Goal: Information Seeking & Learning: Learn about a topic

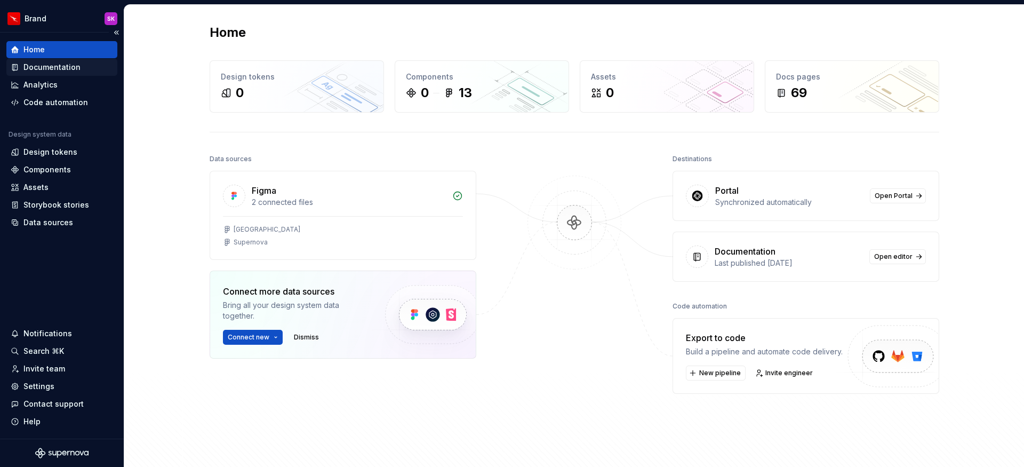
click at [50, 70] on div "Documentation" at bounding box center [51, 67] width 57 height 11
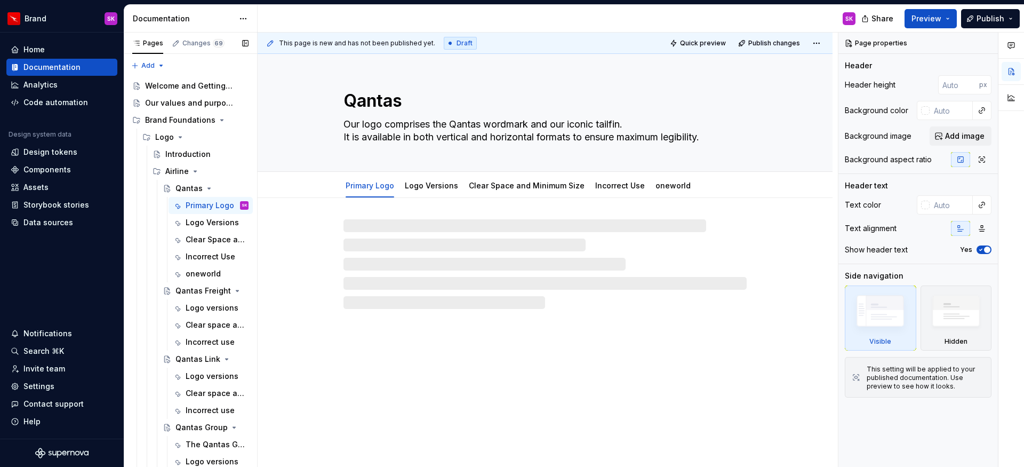
type textarea "*"
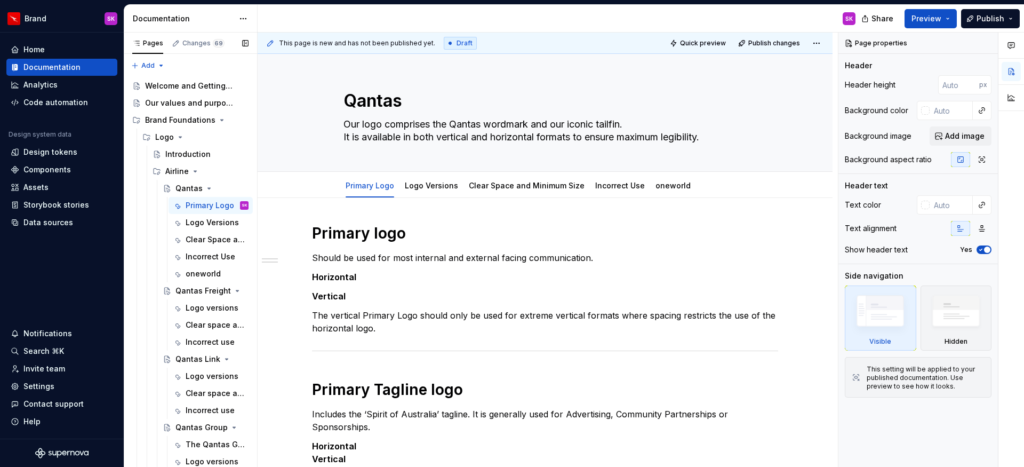
scroll to position [64, 0]
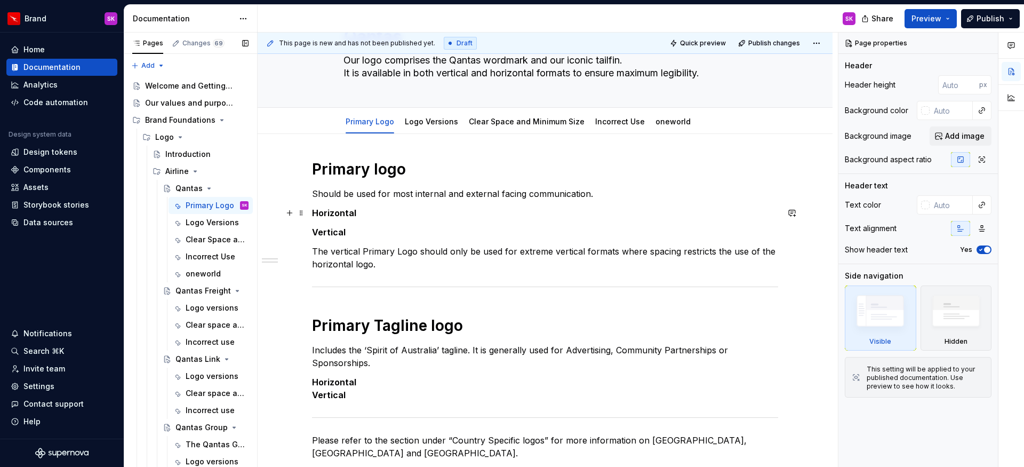
click at [333, 214] on strong "Horizontal" at bounding box center [334, 213] width 44 height 11
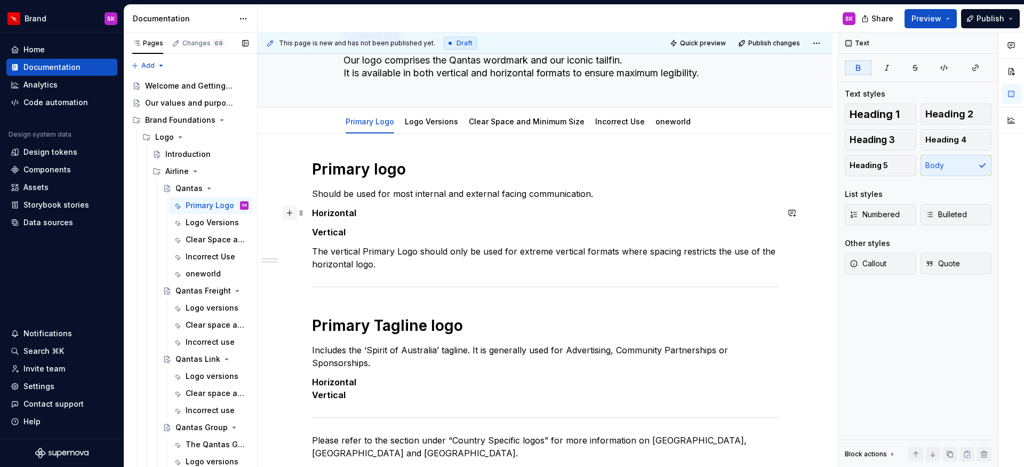
click at [291, 216] on button "button" at bounding box center [289, 212] width 15 height 15
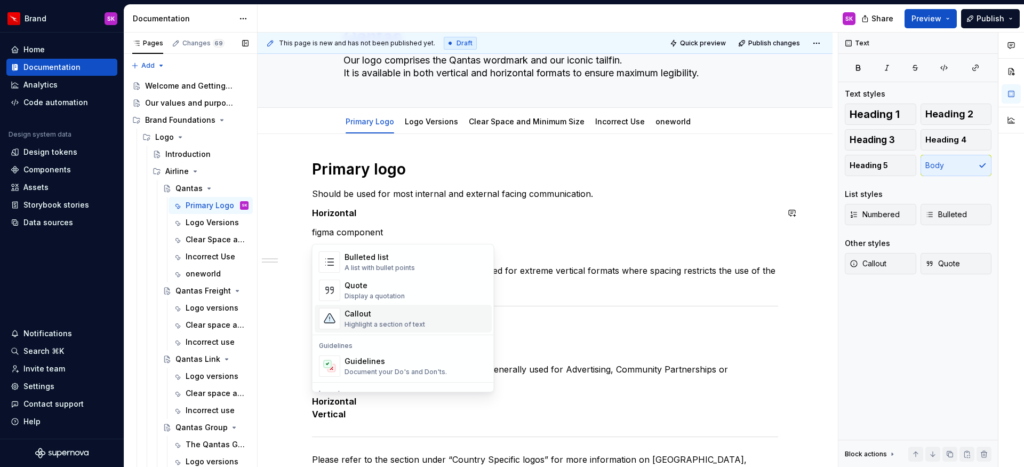
scroll to position [465, 0]
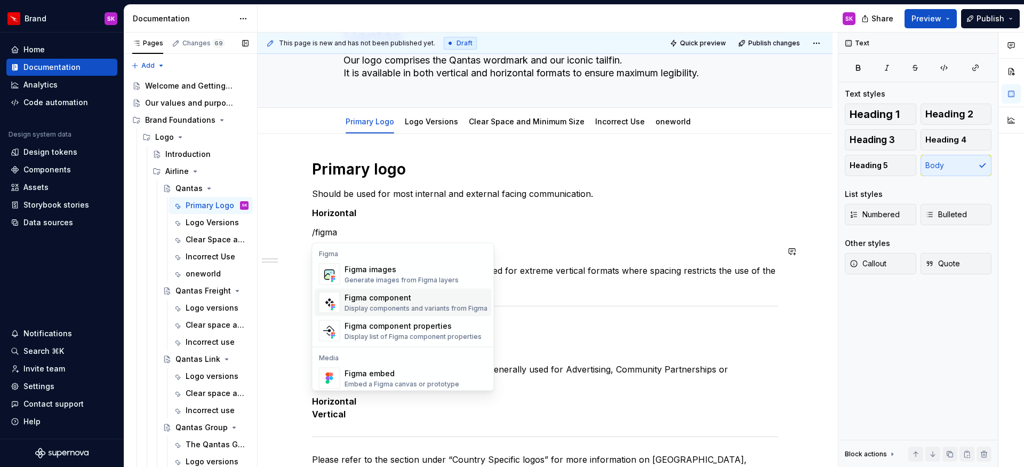
click at [388, 298] on div "Figma component" at bounding box center [416, 297] width 143 height 11
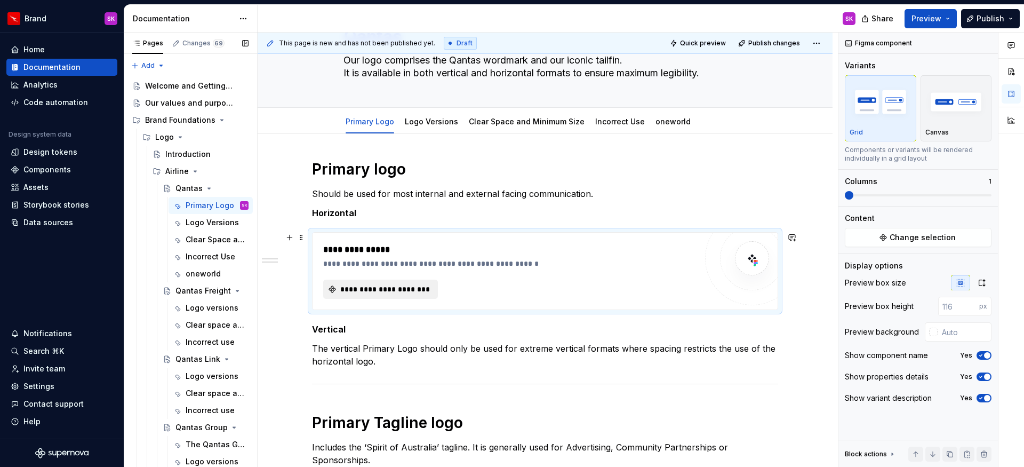
click at [387, 297] on button "**********" at bounding box center [380, 289] width 115 height 19
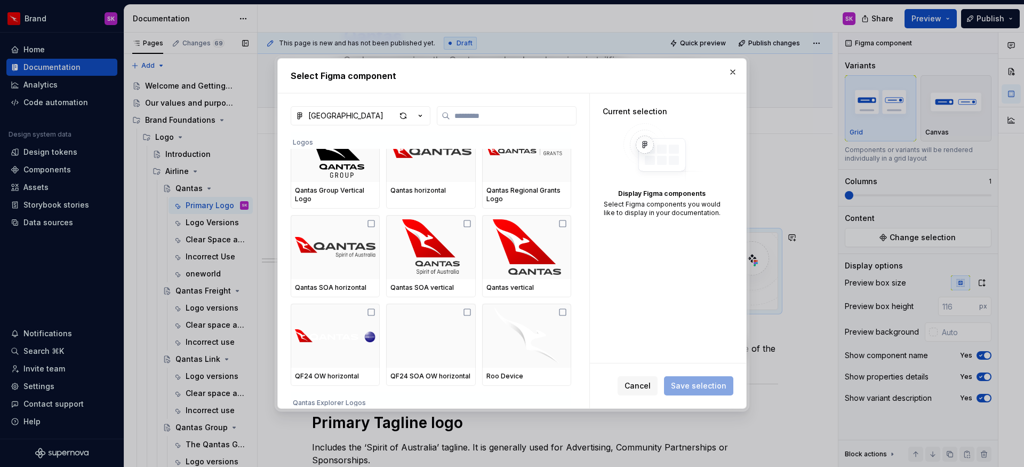
scroll to position [64, 0]
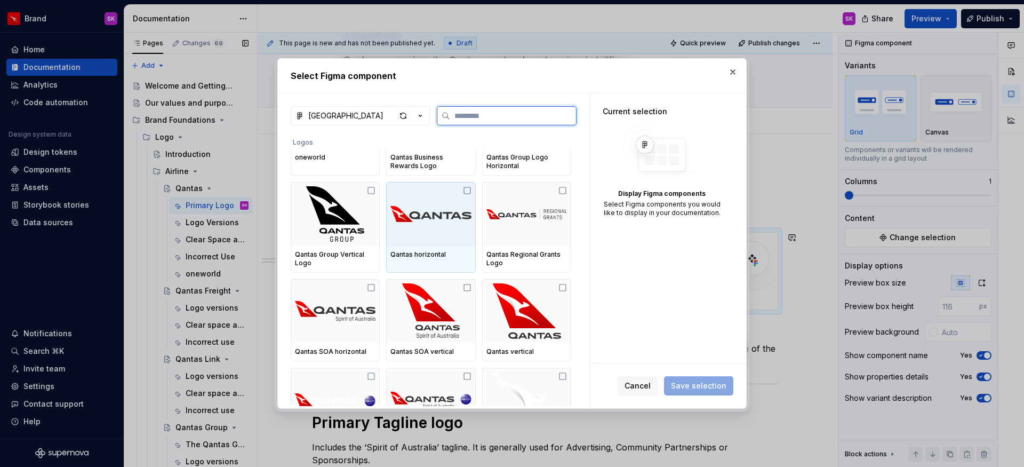
click at [453, 214] on img at bounding box center [430, 213] width 81 height 55
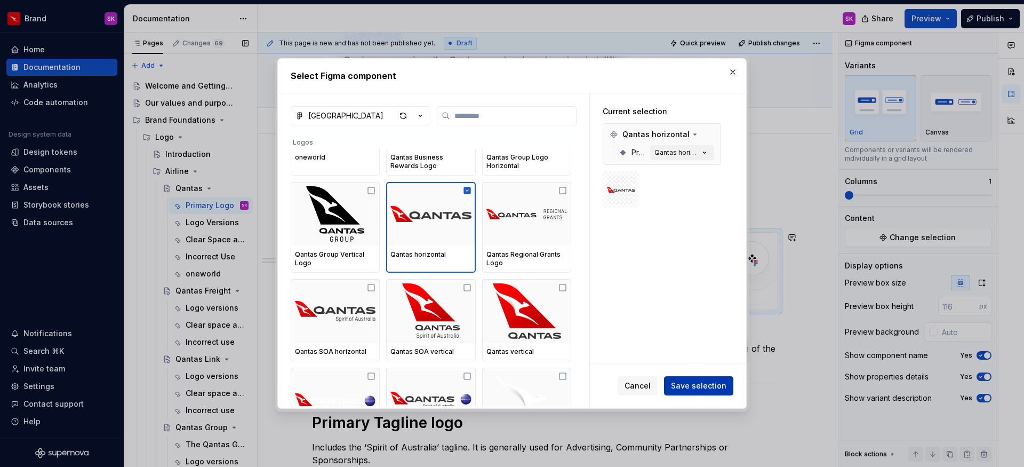
click at [693, 380] on span "Save selection" at bounding box center [698, 385] width 55 height 11
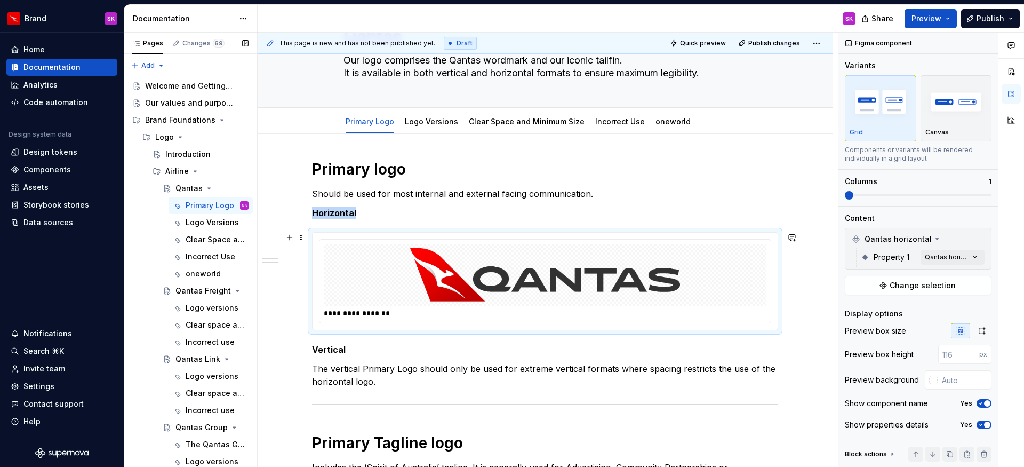
click at [532, 296] on img at bounding box center [545, 274] width 316 height 53
click at [244, 19] on html "Brand SK Home Documentation Analytics Code automation Design system data Design…" at bounding box center [512, 233] width 1024 height 467
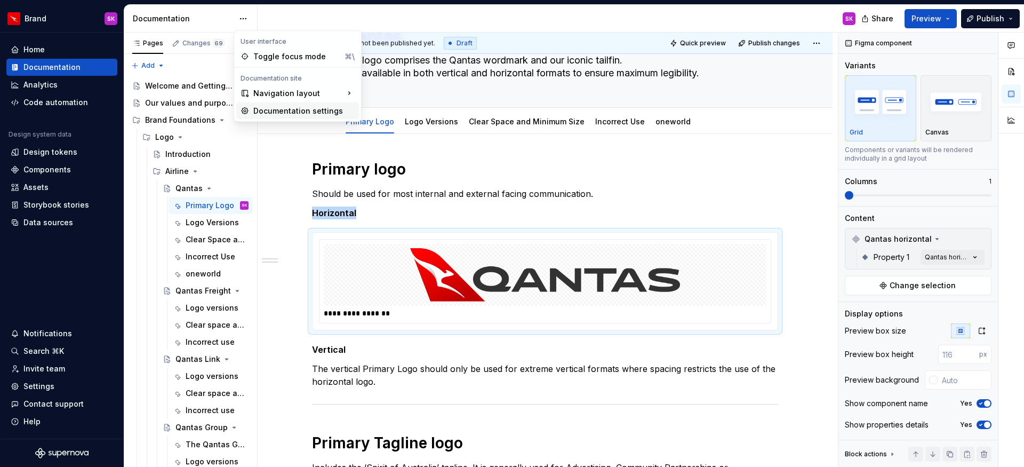
click at [312, 111] on div "Documentation settings" at bounding box center [303, 111] width 101 height 11
type textarea "*"
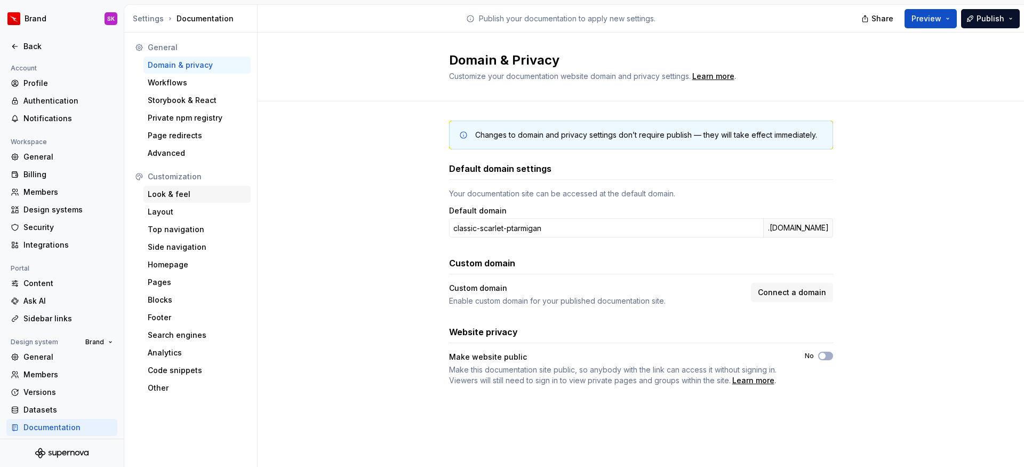
click at [182, 193] on div "Look & feel" at bounding box center [197, 194] width 99 height 11
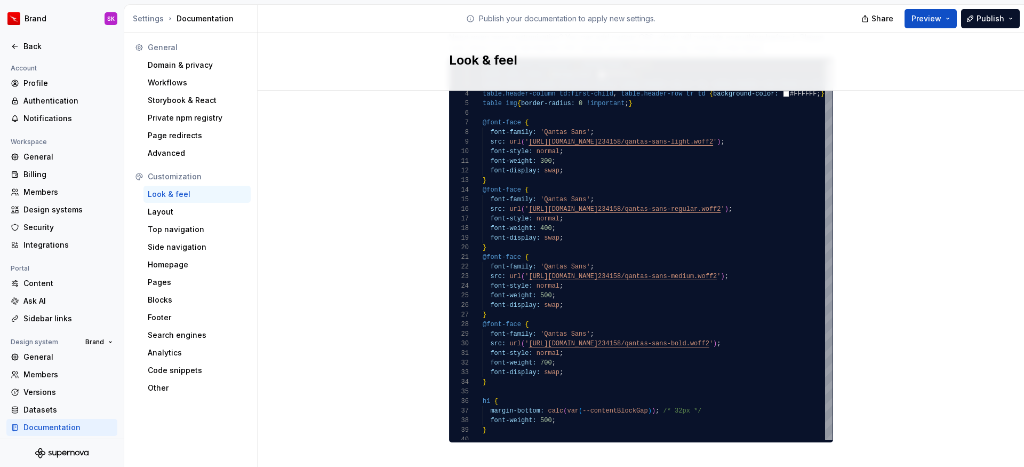
scroll to position [1038, 0]
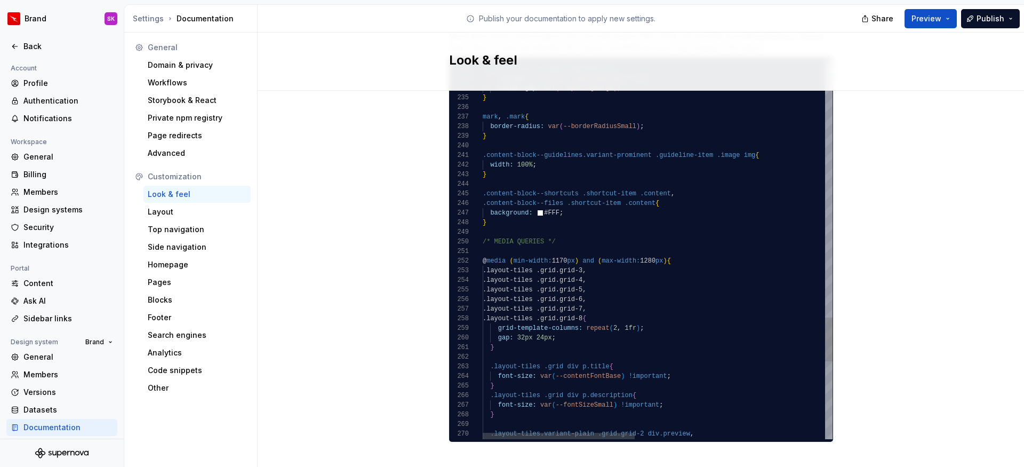
type textarea "**********"
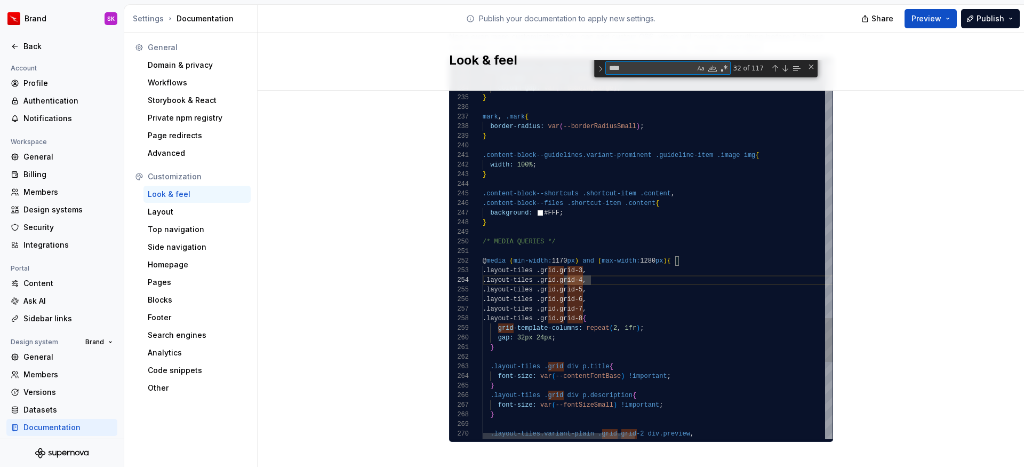
type textarea "*"
type textarea "**********"
type textarea "**"
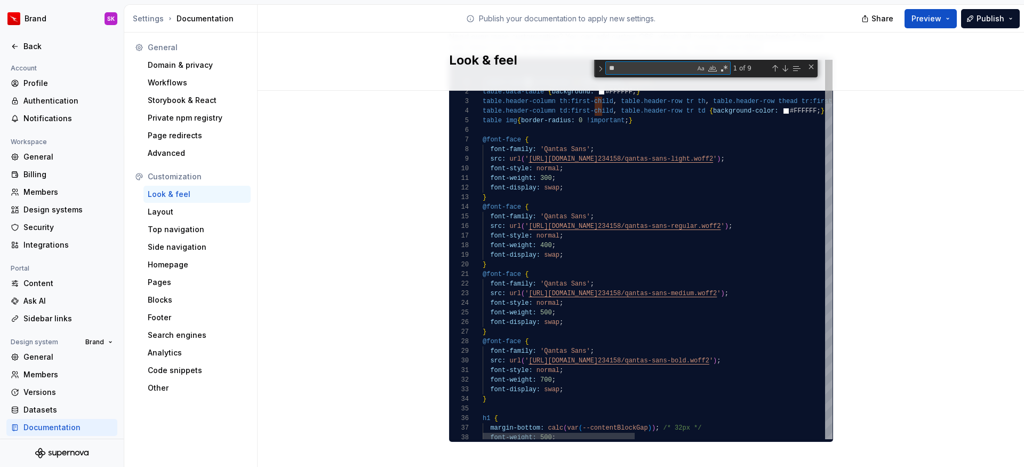
type textarea "**********"
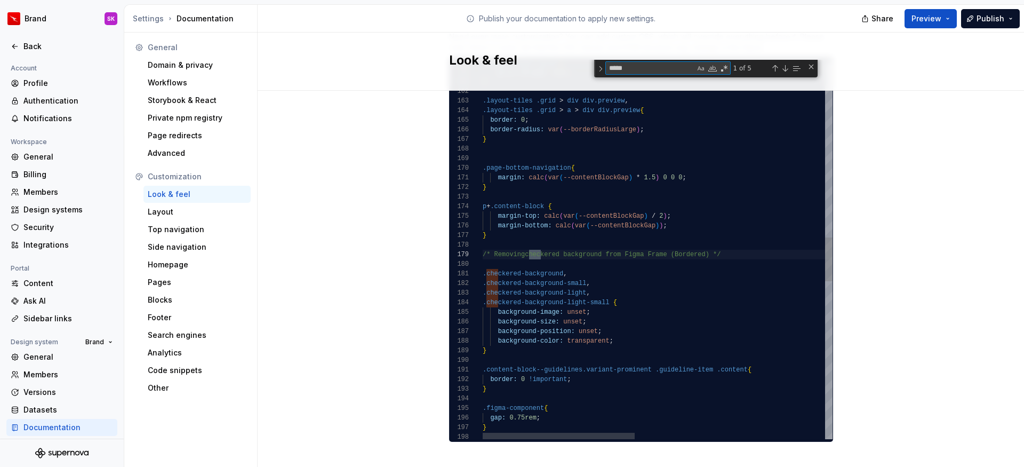
scroll to position [96, 66]
type textarea "*****"
click at [619, 333] on div "grid-column-gap: 24px ; grid-row-gap: 40px ; } .layout-tiles .grid > div div.pr…" at bounding box center [876, 162] width 786 height 3279
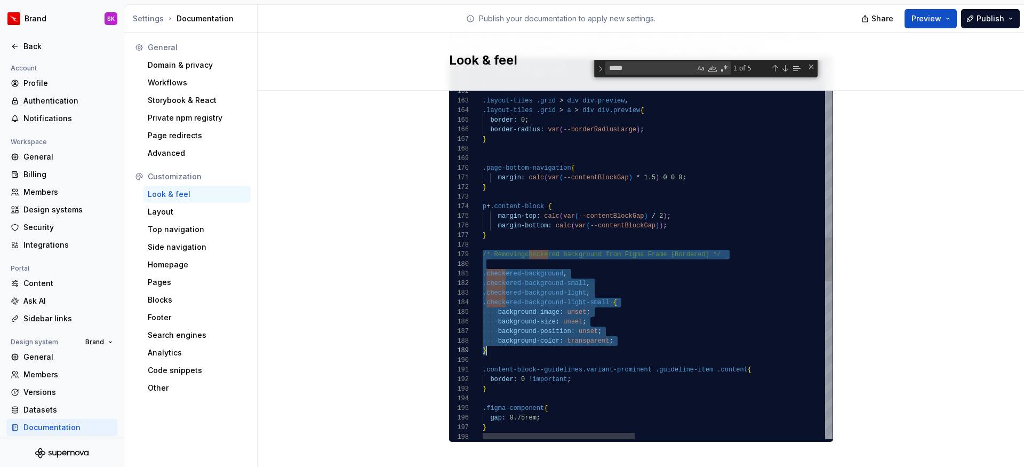
drag, startPoint x: 479, startPoint y: 243, endPoint x: 518, endPoint y: 337, distance: 101.8
click at [518, 337] on div "grid-column-gap: 24px ; grid-row-gap: 40px ; } .layout-tiles .grid > div div.pr…" at bounding box center [876, 162] width 786 height 3279
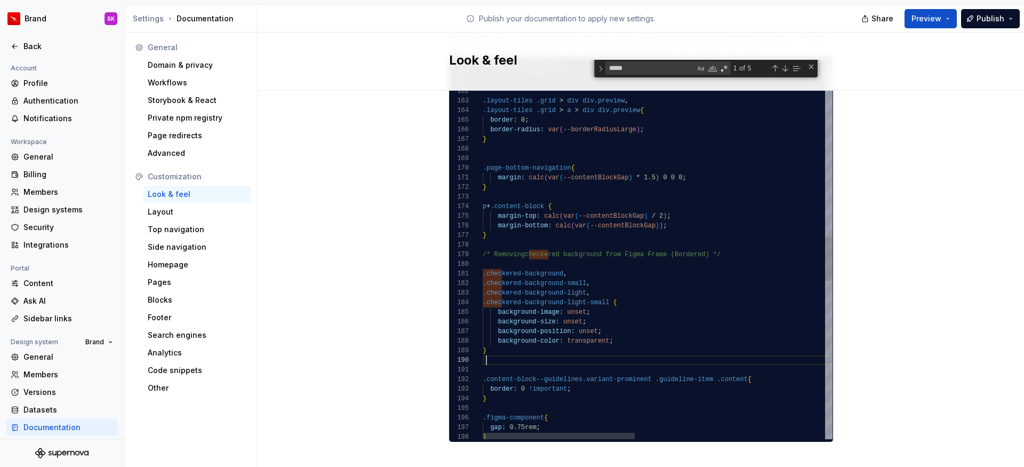
scroll to position [86, 4]
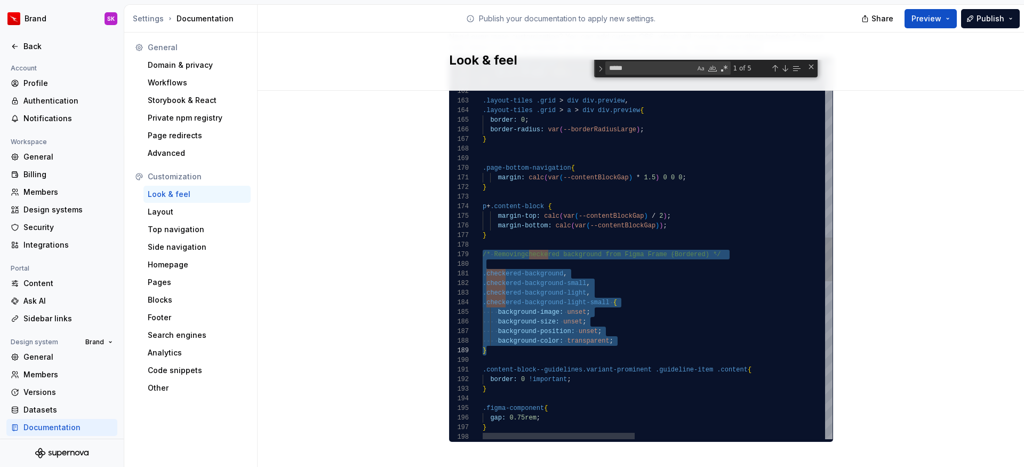
type textarea "**********"
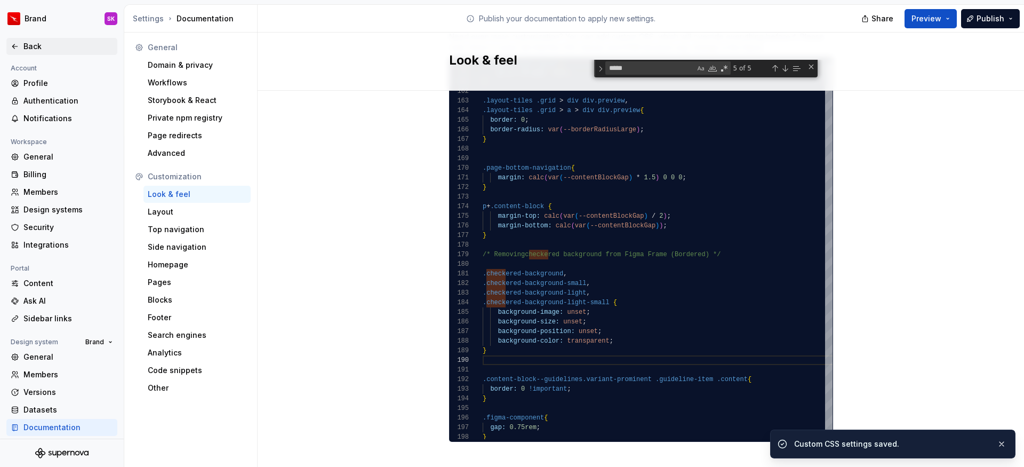
click at [18, 45] on icon at bounding box center [15, 46] width 9 height 9
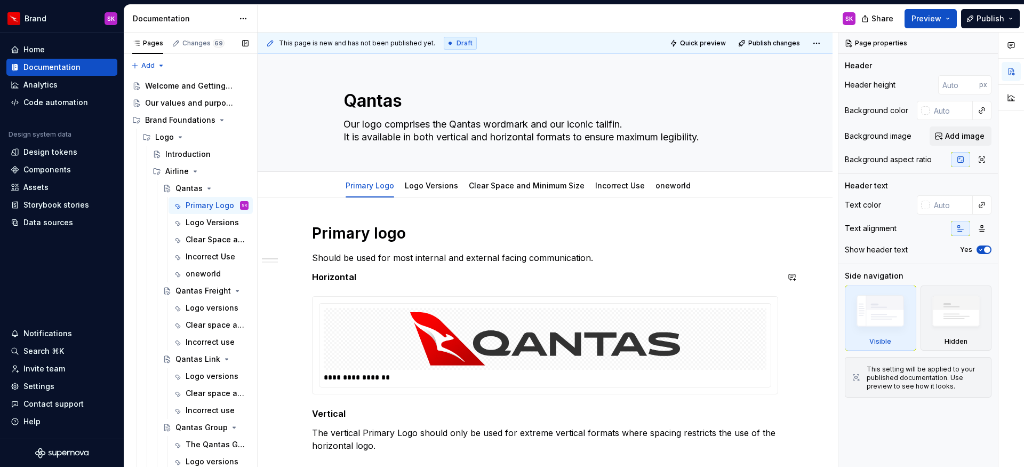
scroll to position [64, 0]
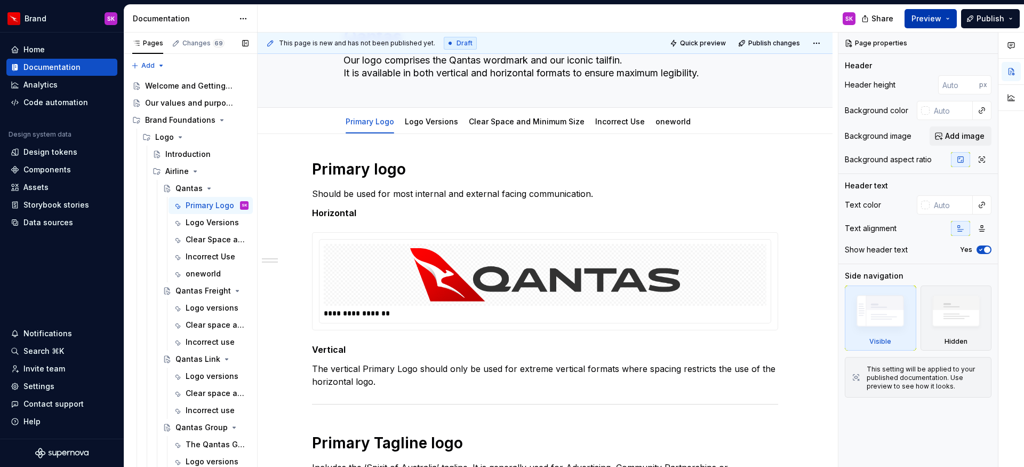
click at [926, 20] on span "Preview" at bounding box center [927, 18] width 30 height 11
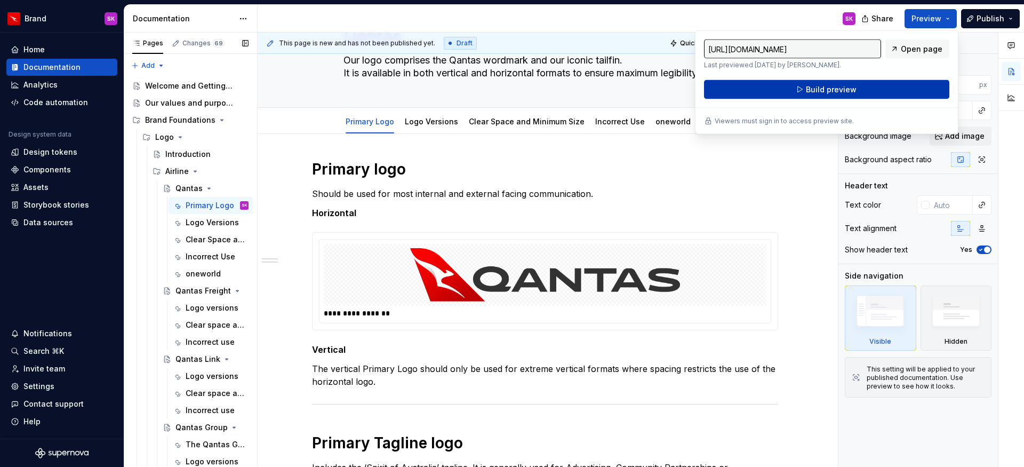
click at [811, 91] on span "Build preview" at bounding box center [831, 89] width 51 height 11
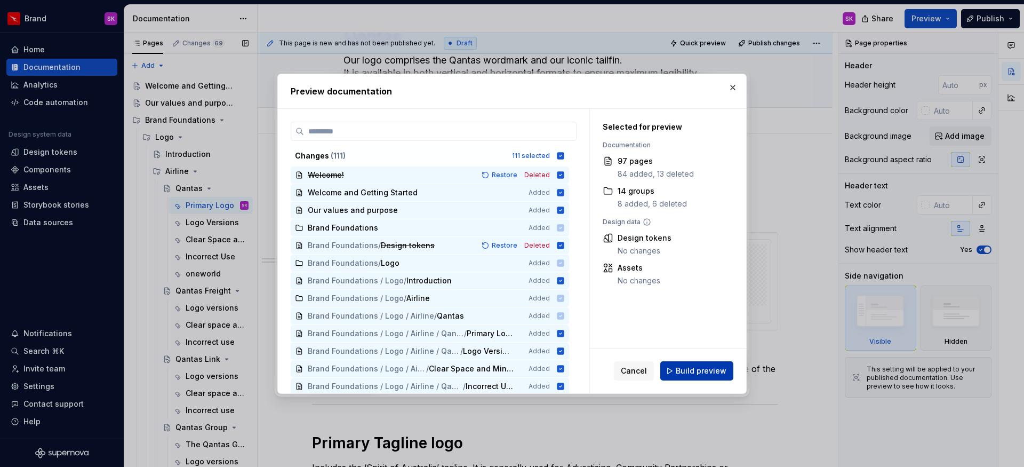
click at [697, 366] on span "Build preview" at bounding box center [701, 370] width 51 height 11
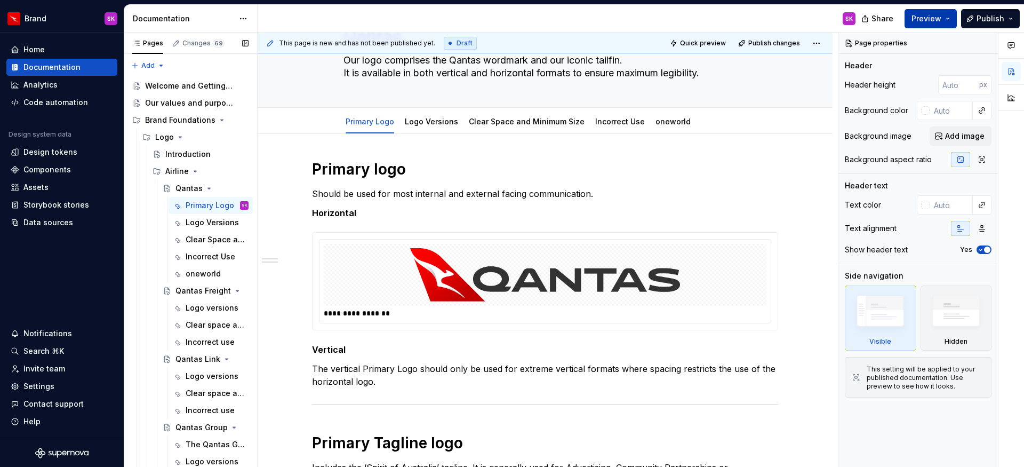
click at [917, 22] on span "Preview" at bounding box center [927, 18] width 30 height 11
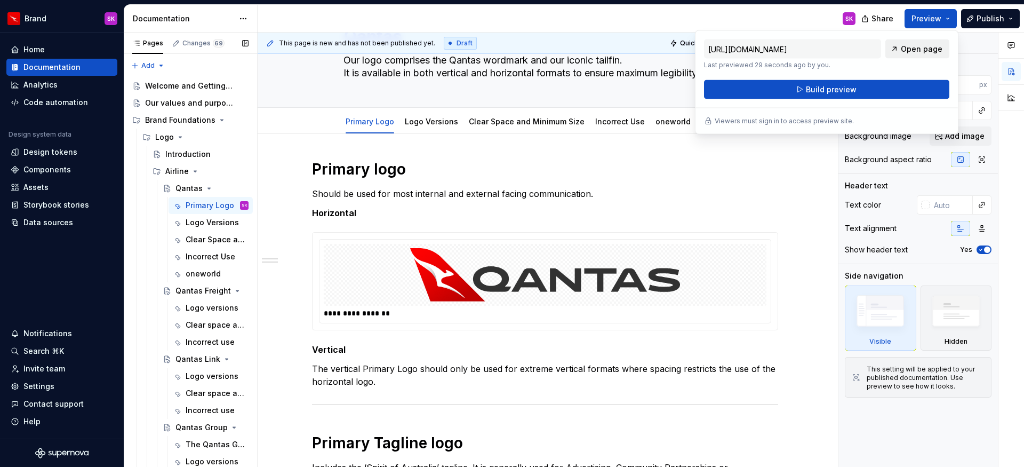
click at [913, 51] on span "Open page" at bounding box center [922, 49] width 42 height 11
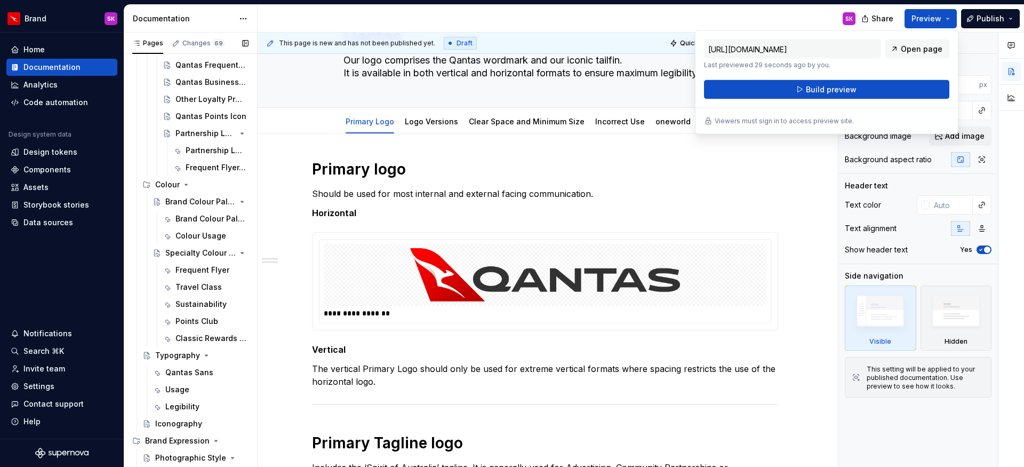
scroll to position [640, 0]
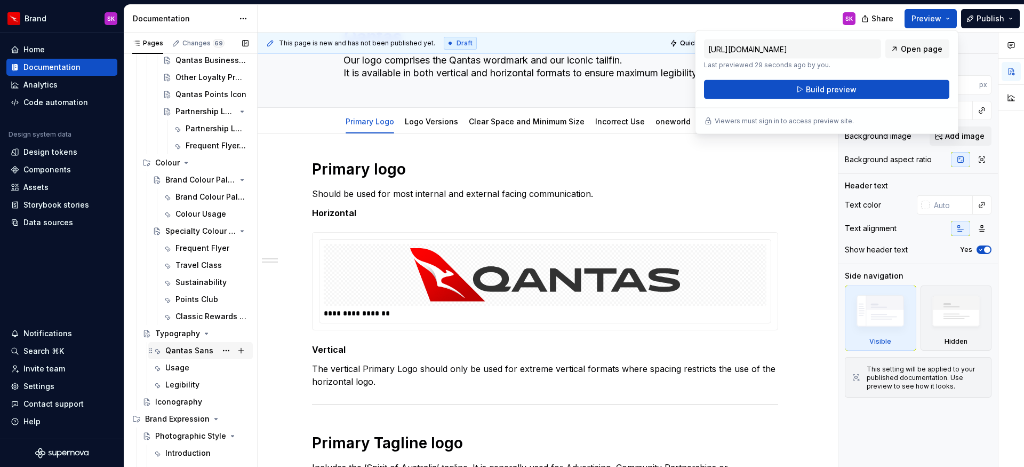
click at [189, 351] on div "Qantas Sans" at bounding box center [189, 350] width 48 height 11
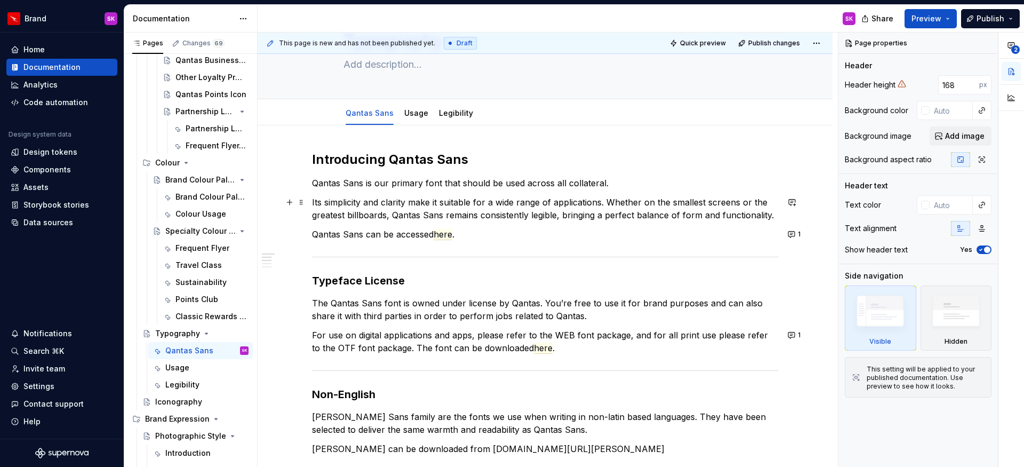
scroll to position [64, 0]
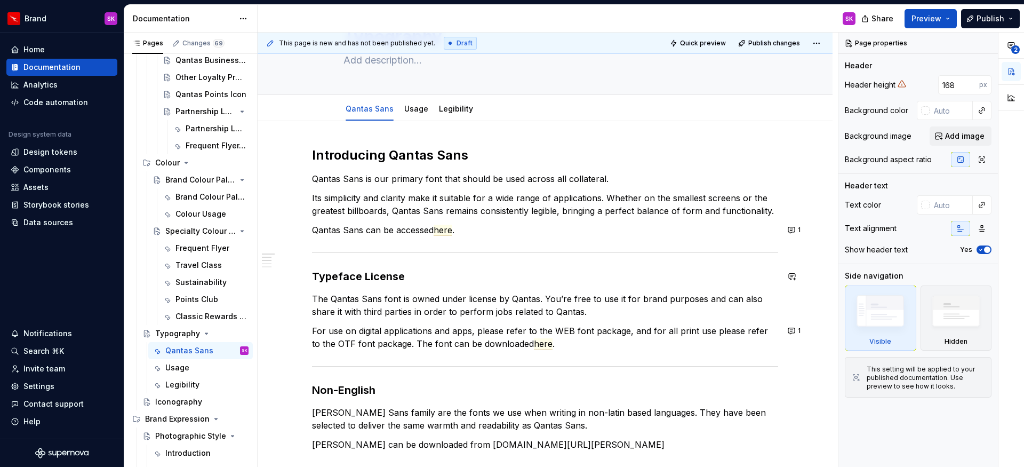
click at [497, 226] on p "Qantas Sans can be accessed here ." at bounding box center [545, 230] width 466 height 13
type textarea "*"
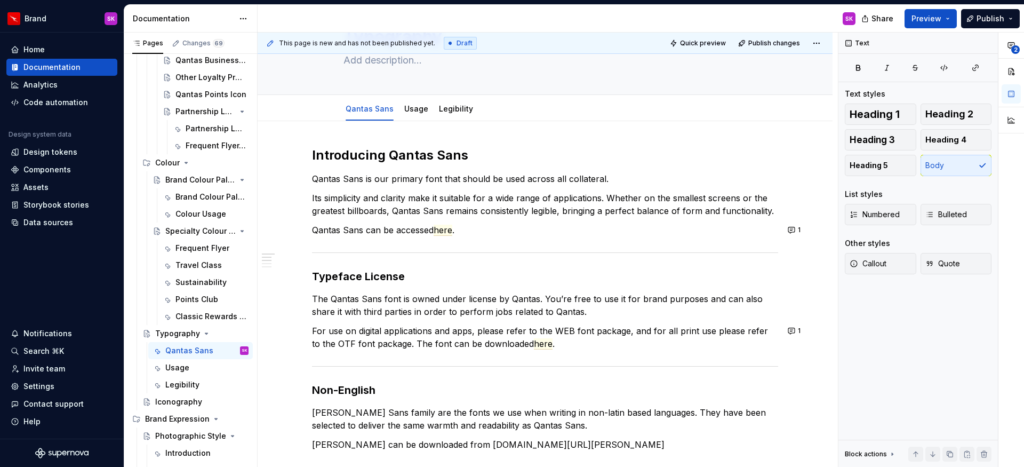
click at [477, 245] on div "Introducing Qantas Sans Qantas Sans is our primary font that should be used acr…" at bounding box center [545, 435] width 466 height 576
click at [488, 234] on p "Qantas Sans can be accessed here ." at bounding box center [545, 230] width 466 height 13
click at [291, 232] on button "button" at bounding box center [289, 229] width 15 height 15
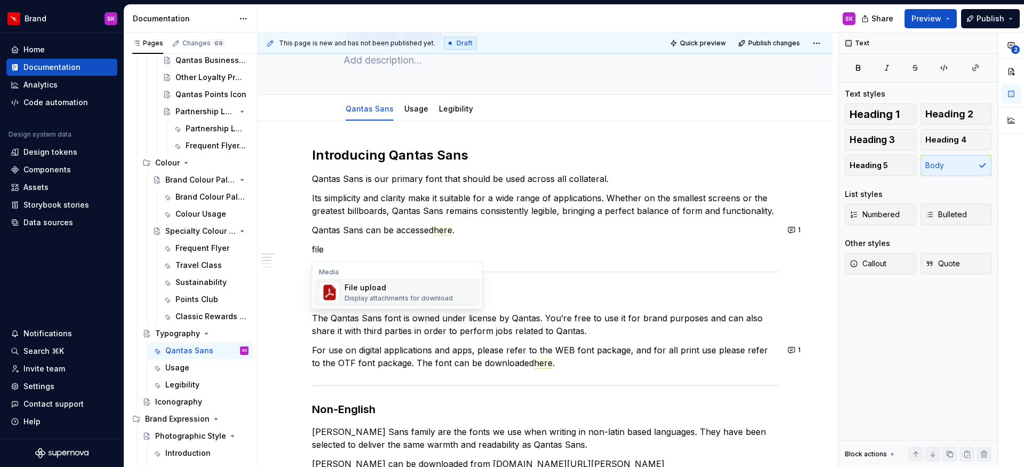
click at [370, 297] on div "Display attachments for download" at bounding box center [399, 298] width 108 height 9
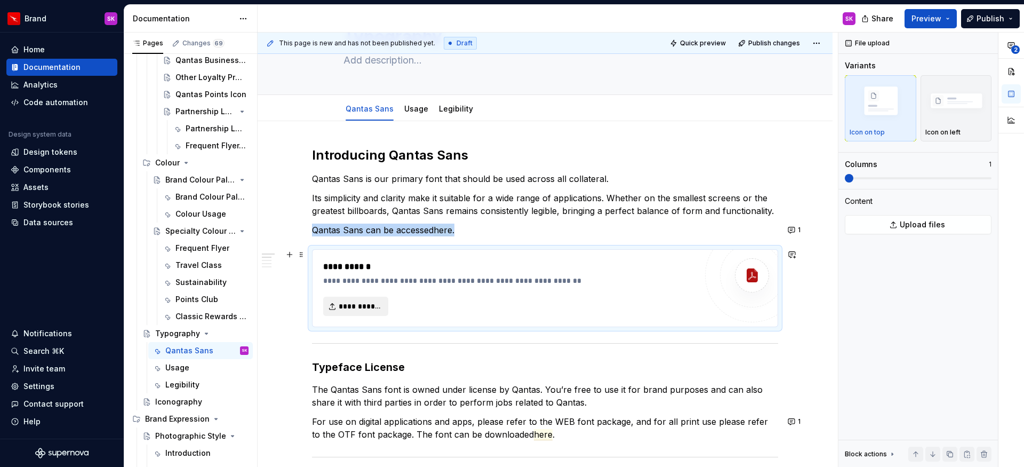
click at [371, 306] on span "**********" at bounding box center [360, 306] width 43 height 11
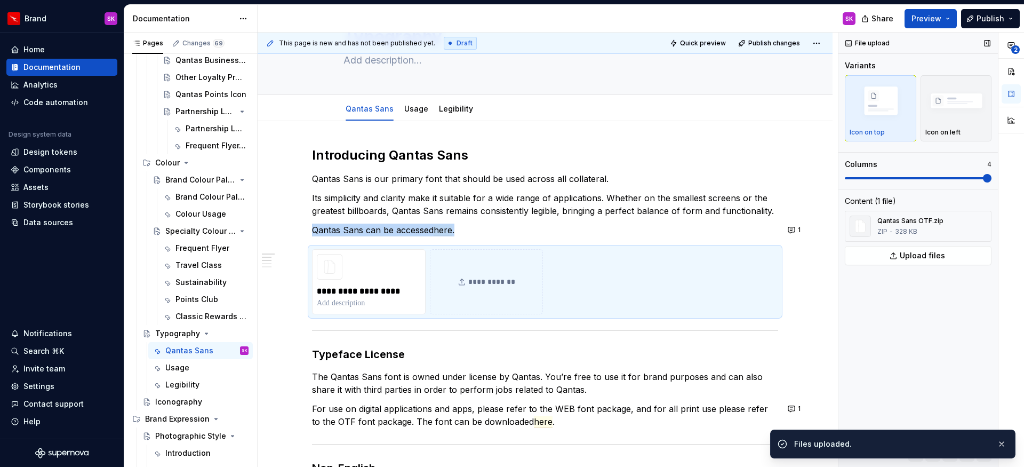
click at [992, 179] on span at bounding box center [987, 178] width 9 height 9
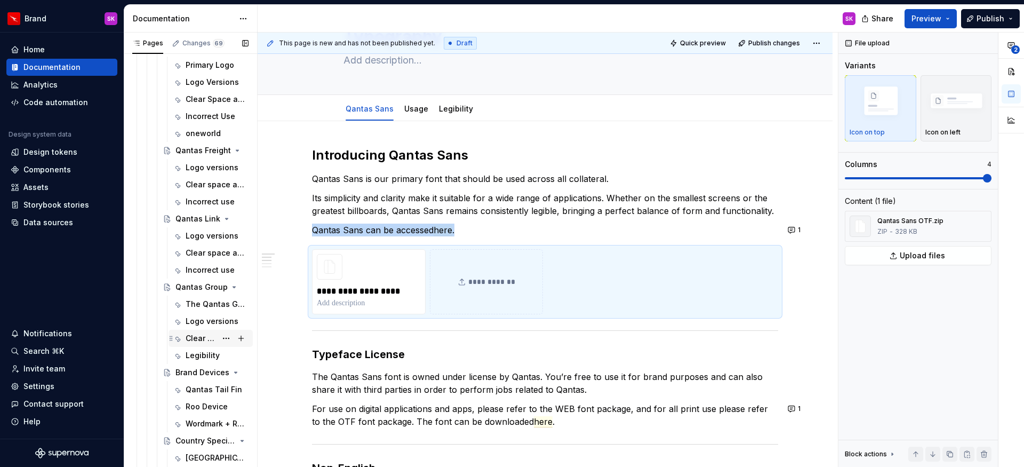
scroll to position [0, 0]
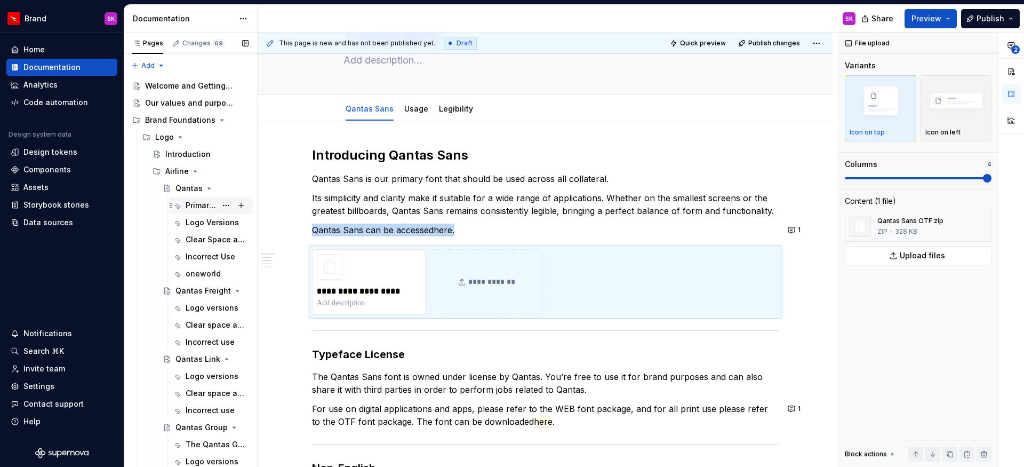
click at [201, 202] on div "Primary Logo" at bounding box center [201, 205] width 31 height 11
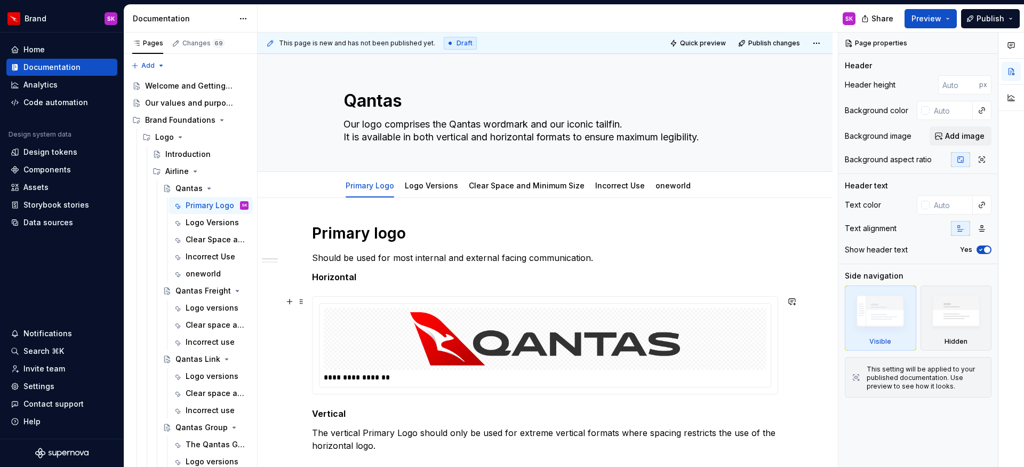
click at [534, 333] on img at bounding box center [545, 338] width 316 height 53
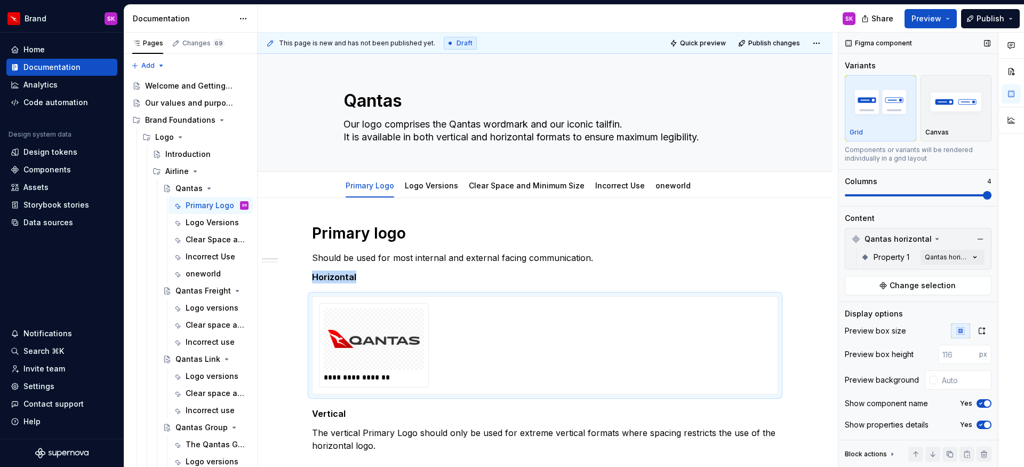
click at [992, 191] on span at bounding box center [987, 195] width 9 height 9
click at [929, 20] on span "Preview" at bounding box center [927, 18] width 30 height 11
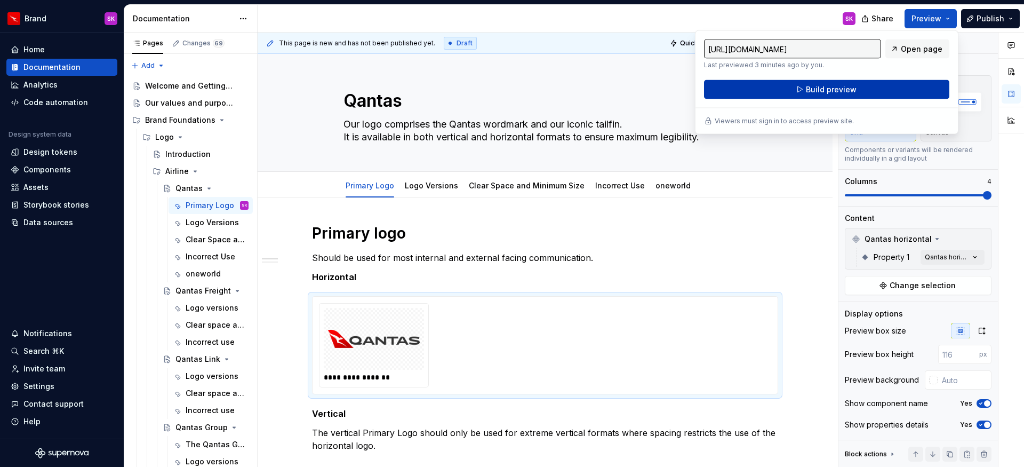
click at [860, 85] on button "Build preview" at bounding box center [826, 89] width 245 height 19
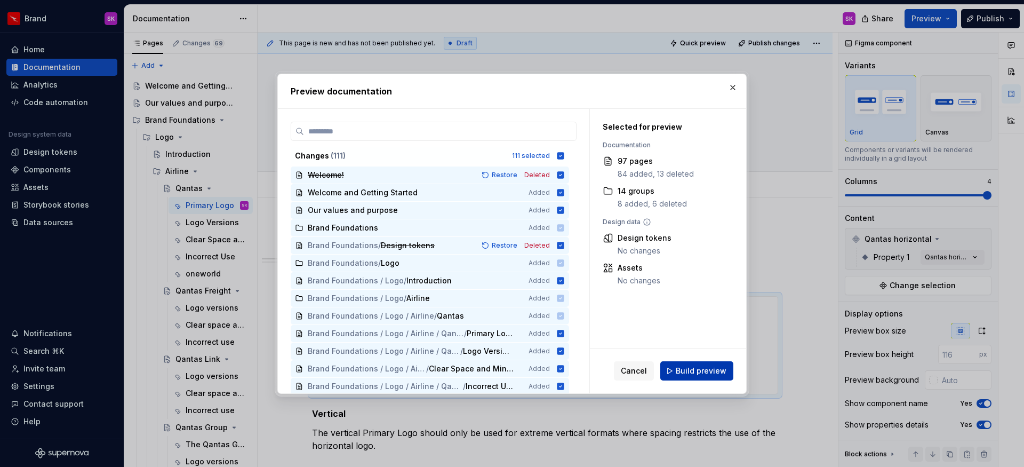
click at [695, 378] on button "Build preview" at bounding box center [696, 370] width 73 height 19
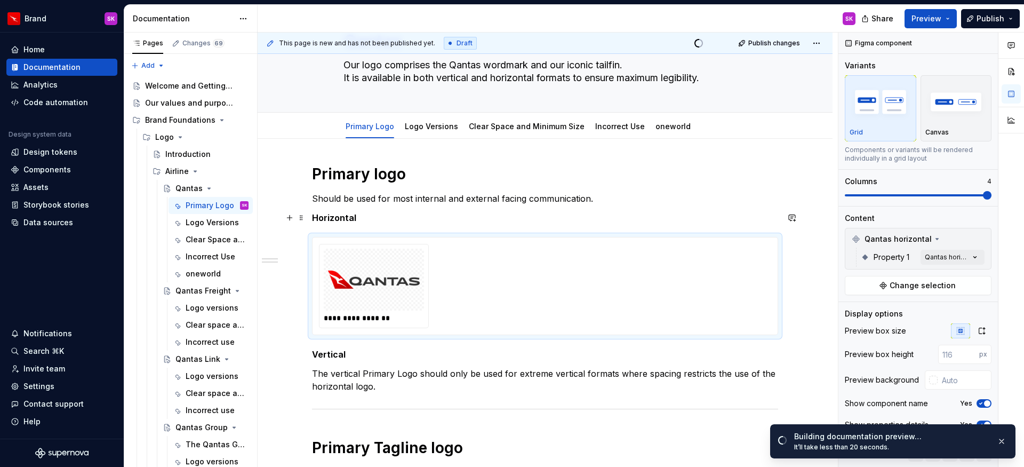
scroll to position [64, 0]
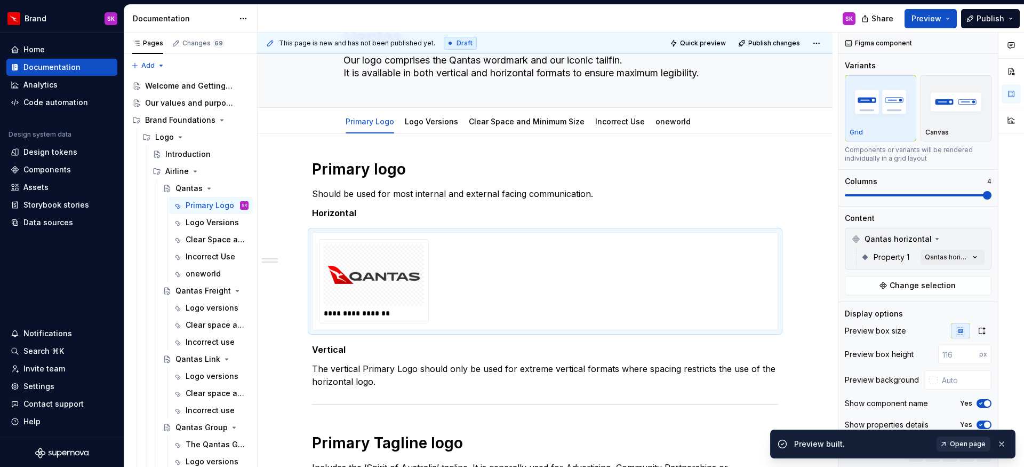
click at [976, 444] on span "Open page" at bounding box center [968, 444] width 36 height 9
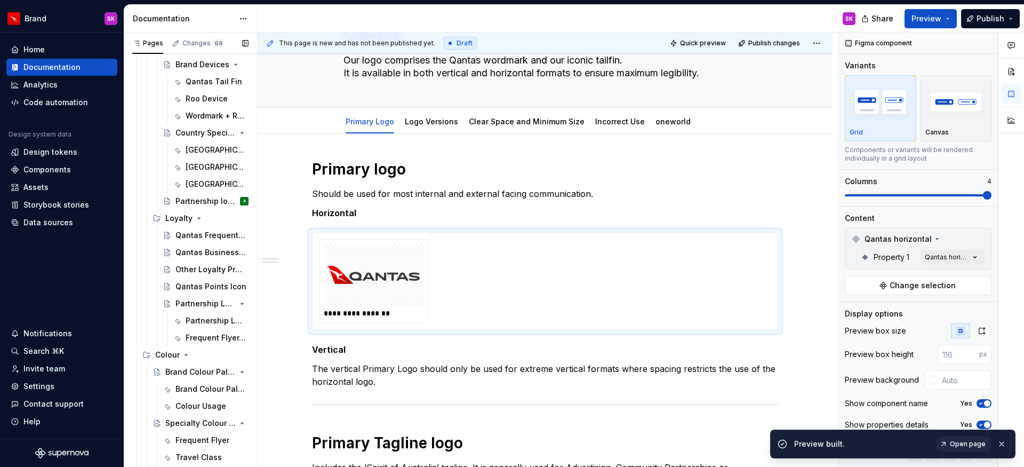
scroll to position [512, 0]
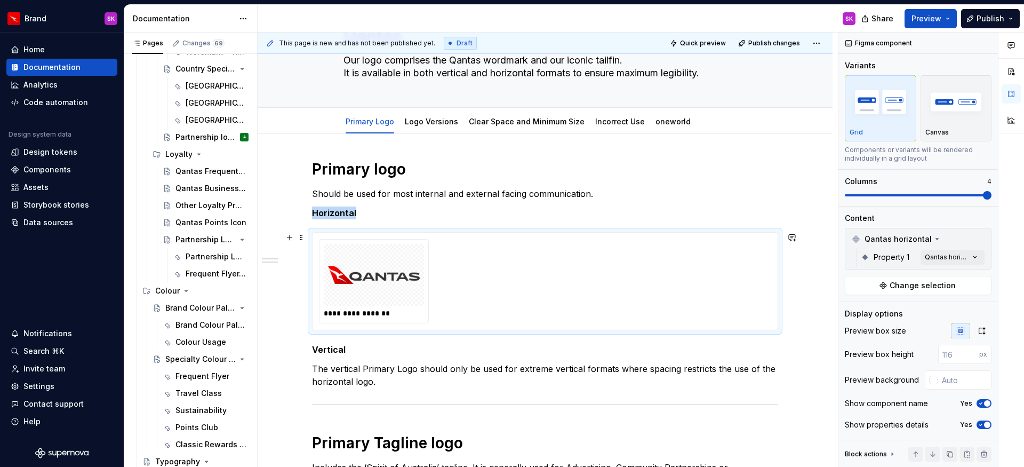
click at [382, 313] on div "**********" at bounding box center [374, 313] width 100 height 11
click at [301, 238] on span at bounding box center [301, 237] width 9 height 15
click at [700, 284] on div "**********" at bounding box center [545, 281] width 452 height 84
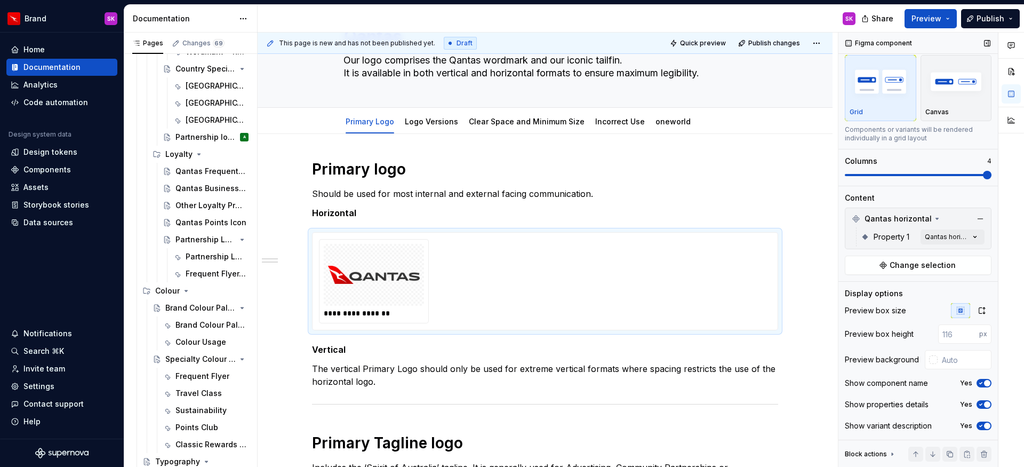
click at [978, 382] on icon "button" at bounding box center [981, 383] width 9 height 6
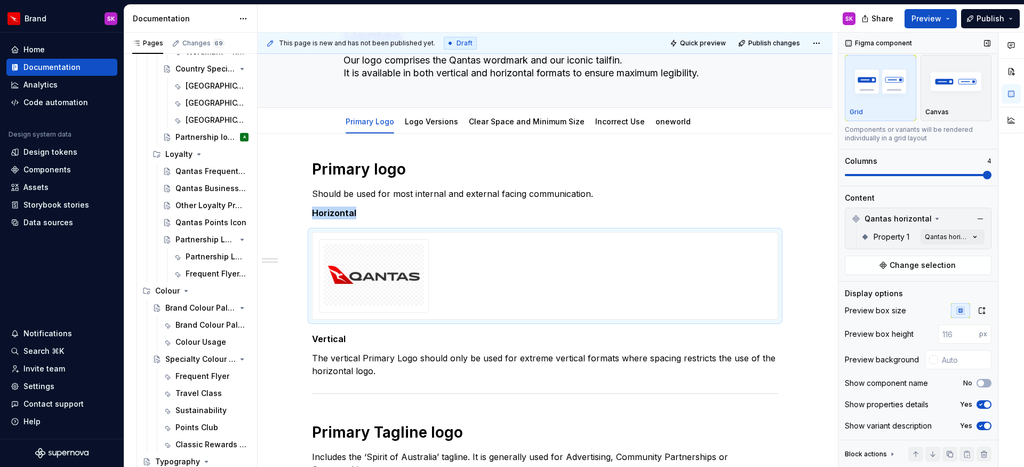
click at [984, 424] on span "button" at bounding box center [987, 425] width 6 height 6
click at [978, 406] on icon "button" at bounding box center [981, 404] width 9 height 6
click at [944, 355] on input "text" at bounding box center [965, 359] width 54 height 19
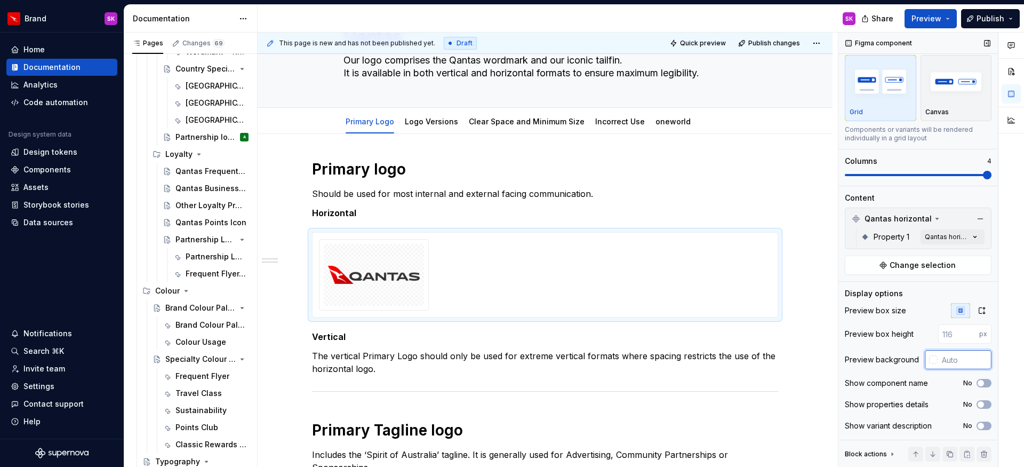
type textarea "*"
click at [814, 316] on div "Primary logo Should be used for most internal and external facing communication…" at bounding box center [545, 435] width 575 height 602
type input "#FFFFFF"
click at [918, 18] on span "Preview" at bounding box center [927, 18] width 30 height 11
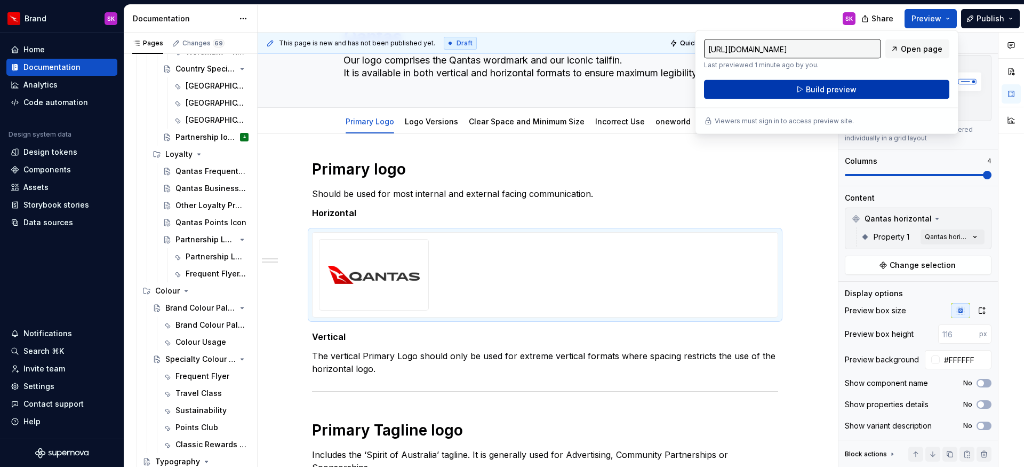
click at [849, 87] on span "Build preview" at bounding box center [831, 89] width 51 height 11
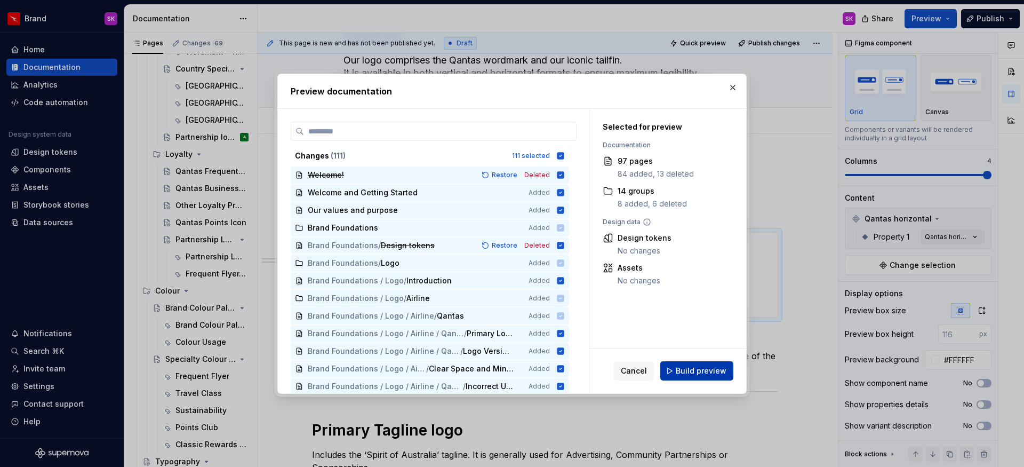
click at [685, 370] on span "Build preview" at bounding box center [701, 370] width 51 height 11
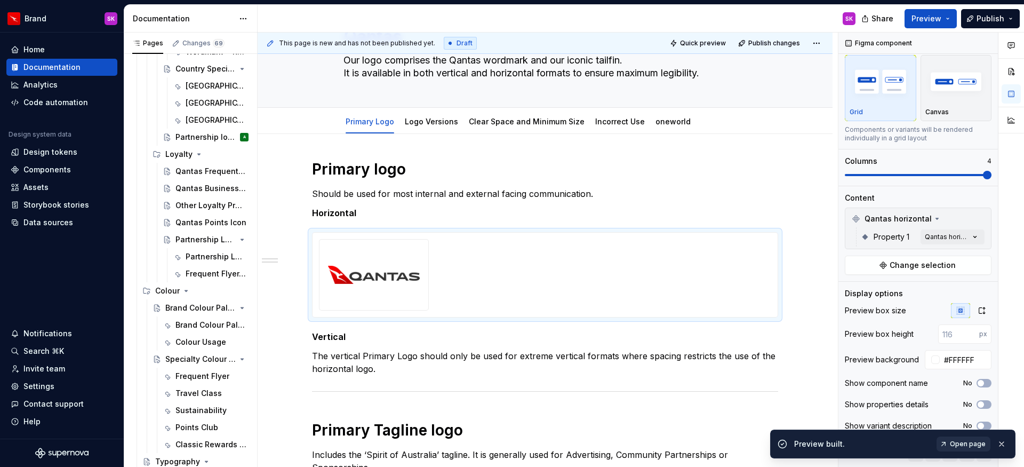
click at [973, 445] on span "Open page" at bounding box center [968, 444] width 36 height 9
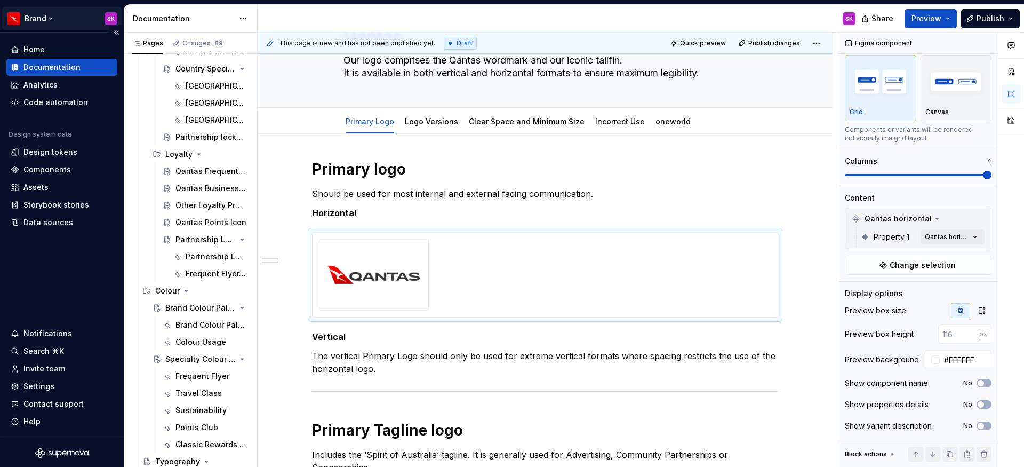
click at [33, 21] on html "Brand SK Home Documentation Analytics Code automation Design system data Design…" at bounding box center [512, 233] width 1024 height 467
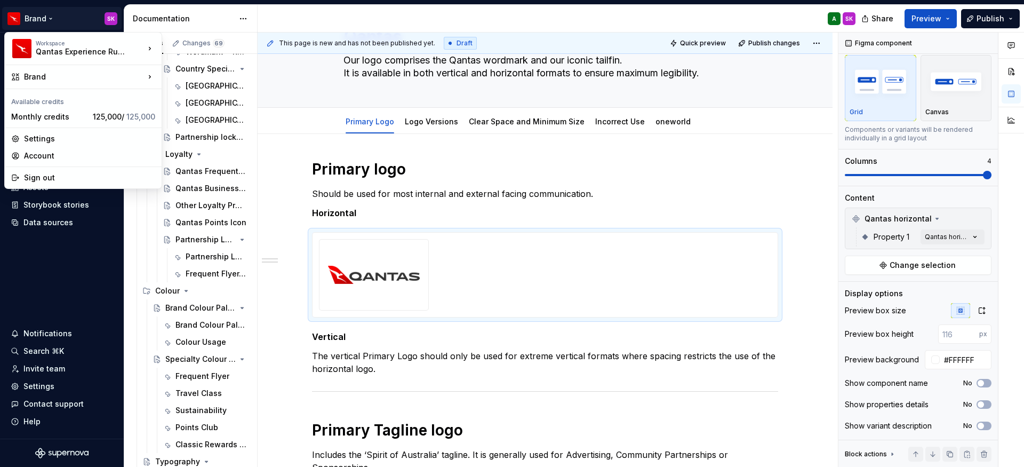
click at [47, 17] on html "Brand SK Home Documentation Analytics Code automation Design system data Design…" at bounding box center [512, 233] width 1024 height 467
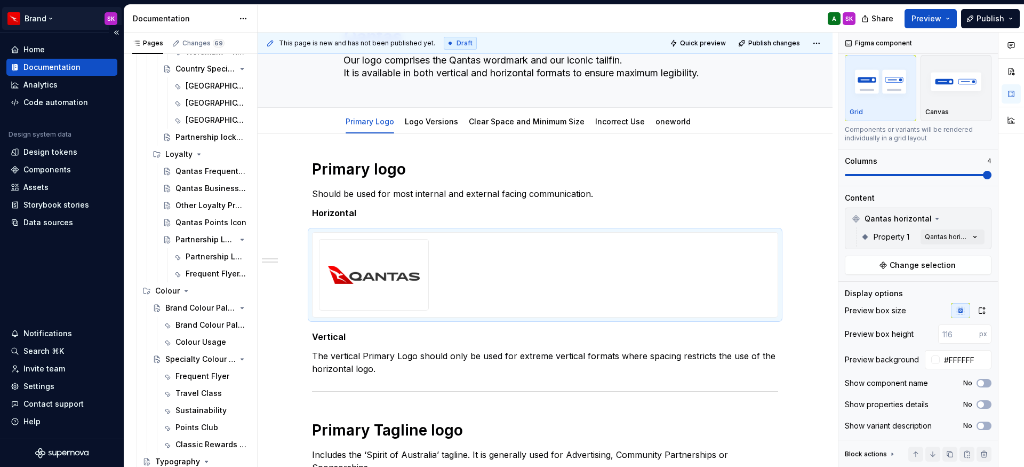
click at [104, 18] on html "Brand SK Home Documentation Analytics Code automation Design system data Design…" at bounding box center [512, 233] width 1024 height 467
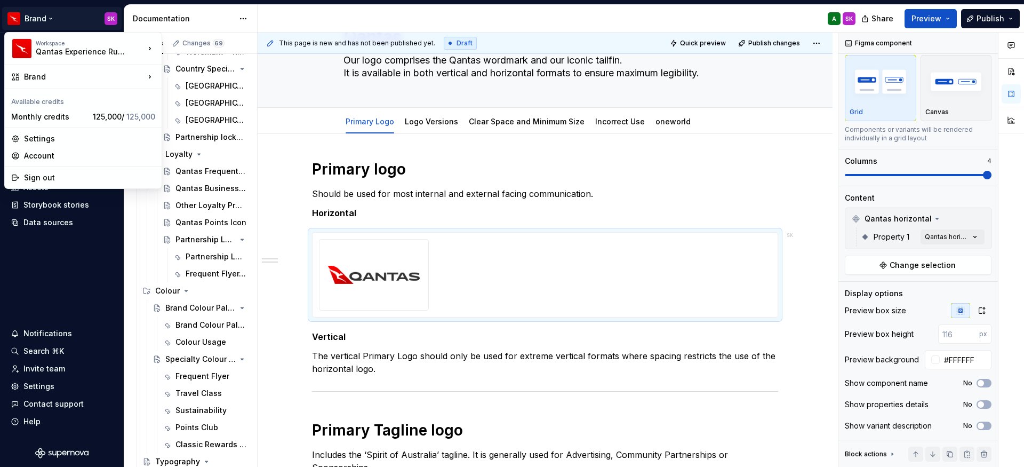
type textarea "*"
click at [109, 67] on div "Brand" at bounding box center [83, 76] width 153 height 19
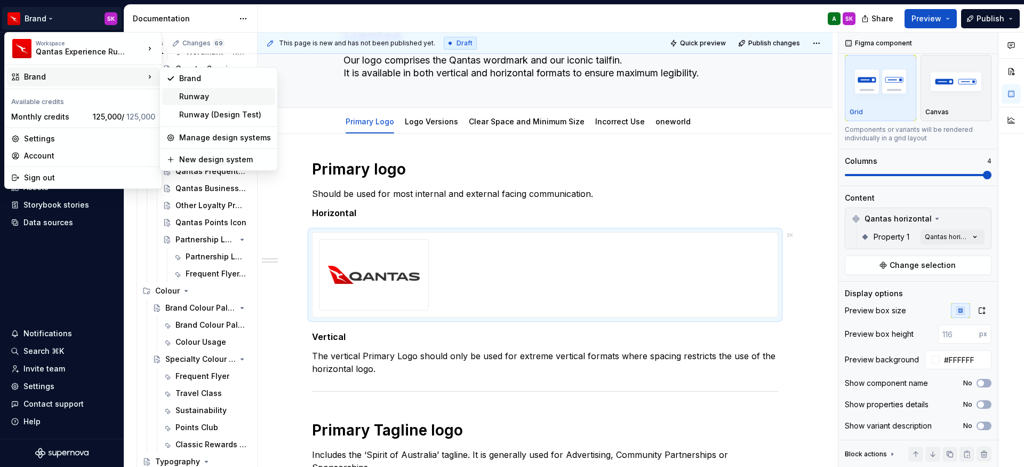
click at [194, 100] on div "Runway" at bounding box center [225, 96] width 92 height 11
